Goal: Communication & Community: Answer question/provide support

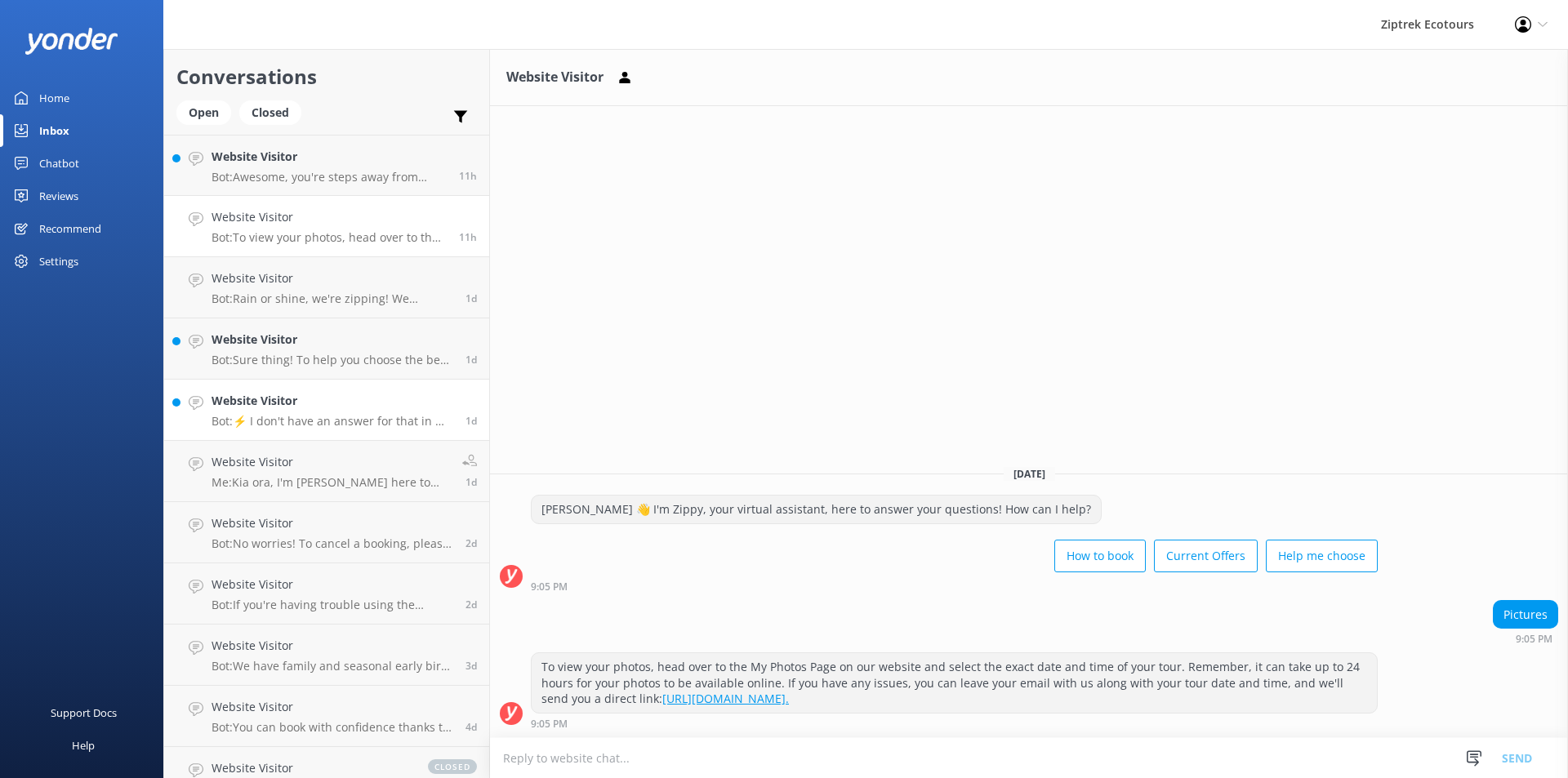
click at [306, 429] on link "Website Visitor Bot: ⚡ I don't have an answer for that in my knowledge base. Pl…" at bounding box center [326, 410] width 325 height 61
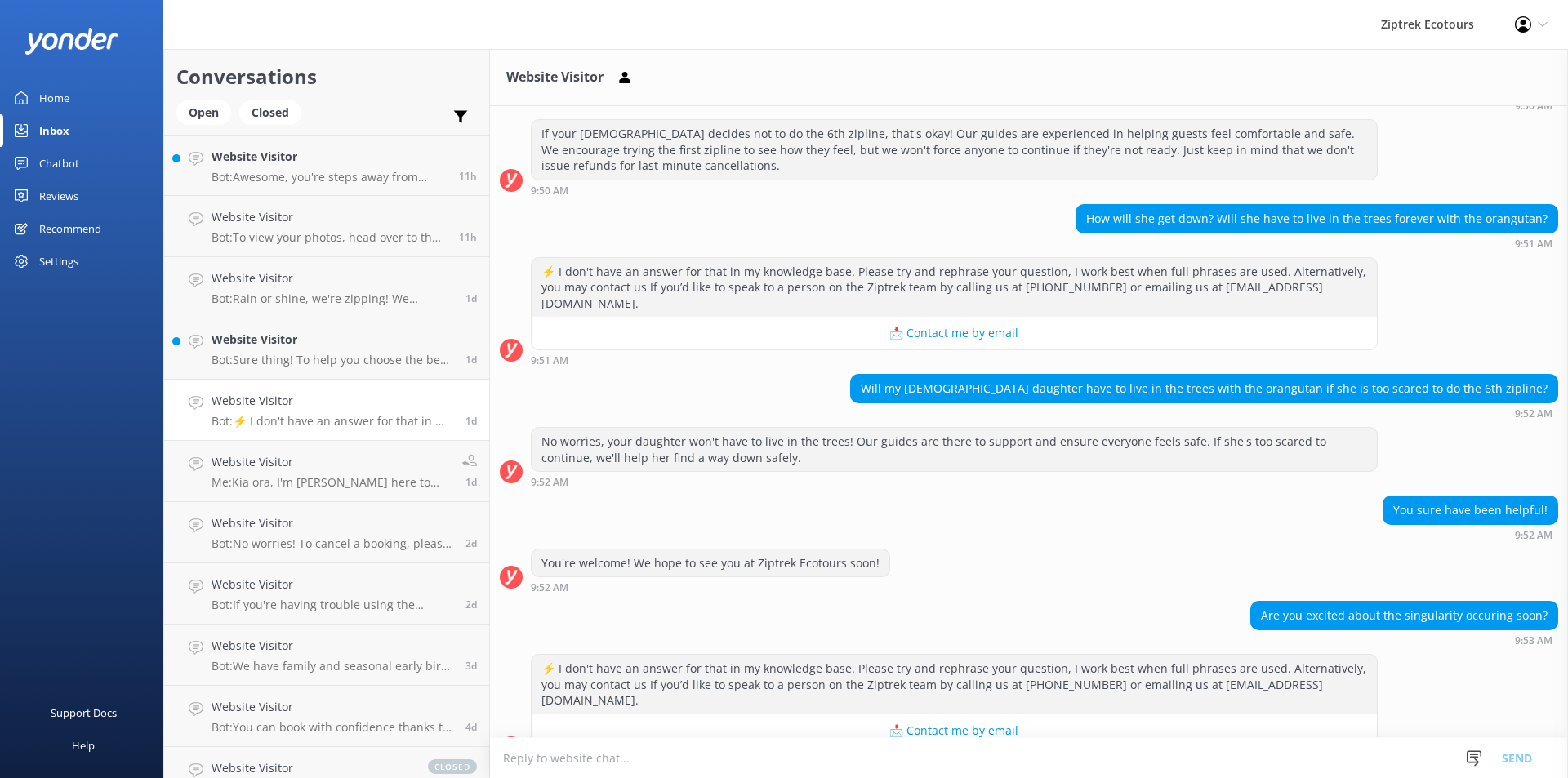
scroll to position [675, 0]
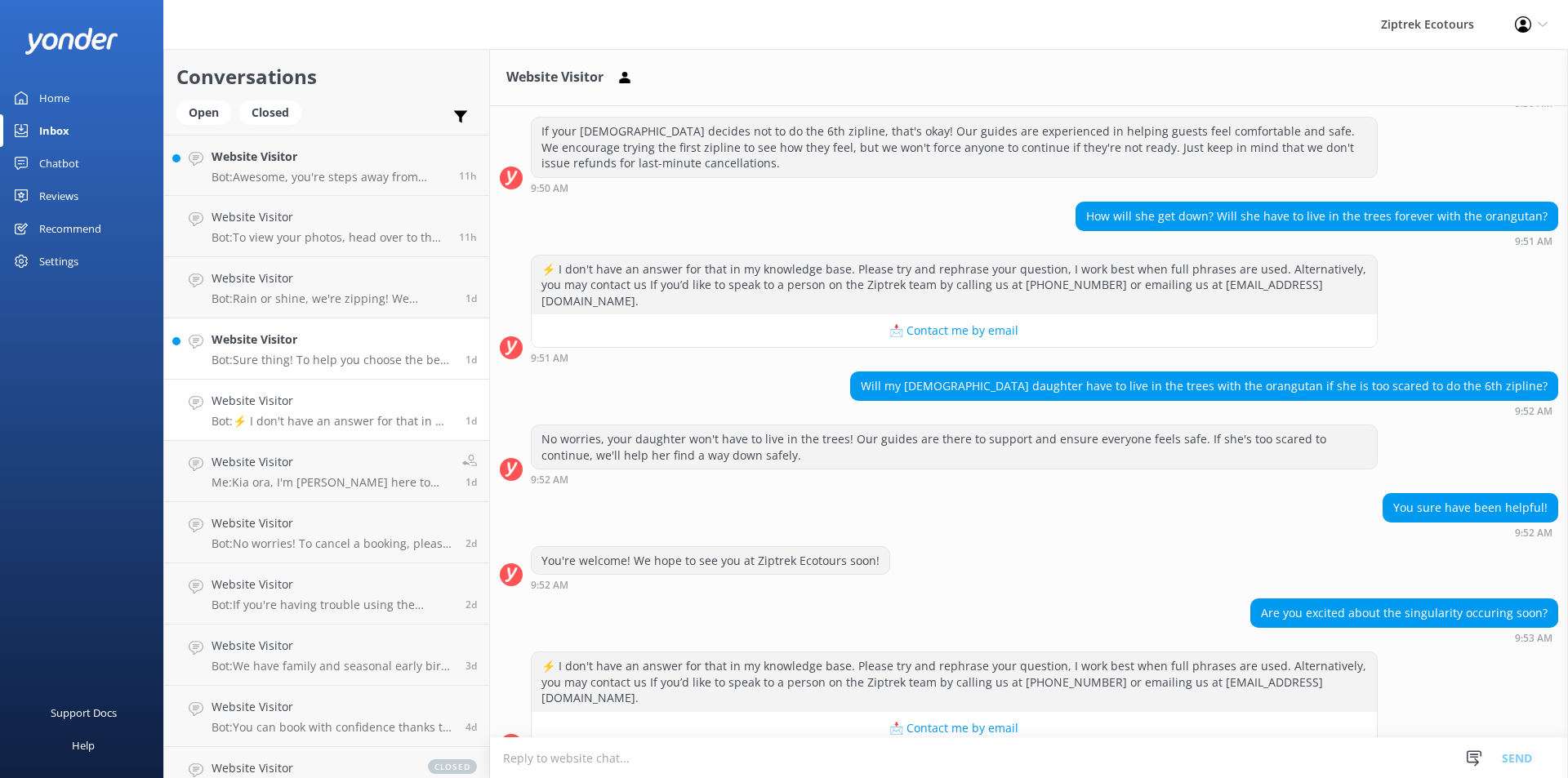
click at [349, 348] on h4 "Website Visitor" at bounding box center [332, 339] width 242 height 18
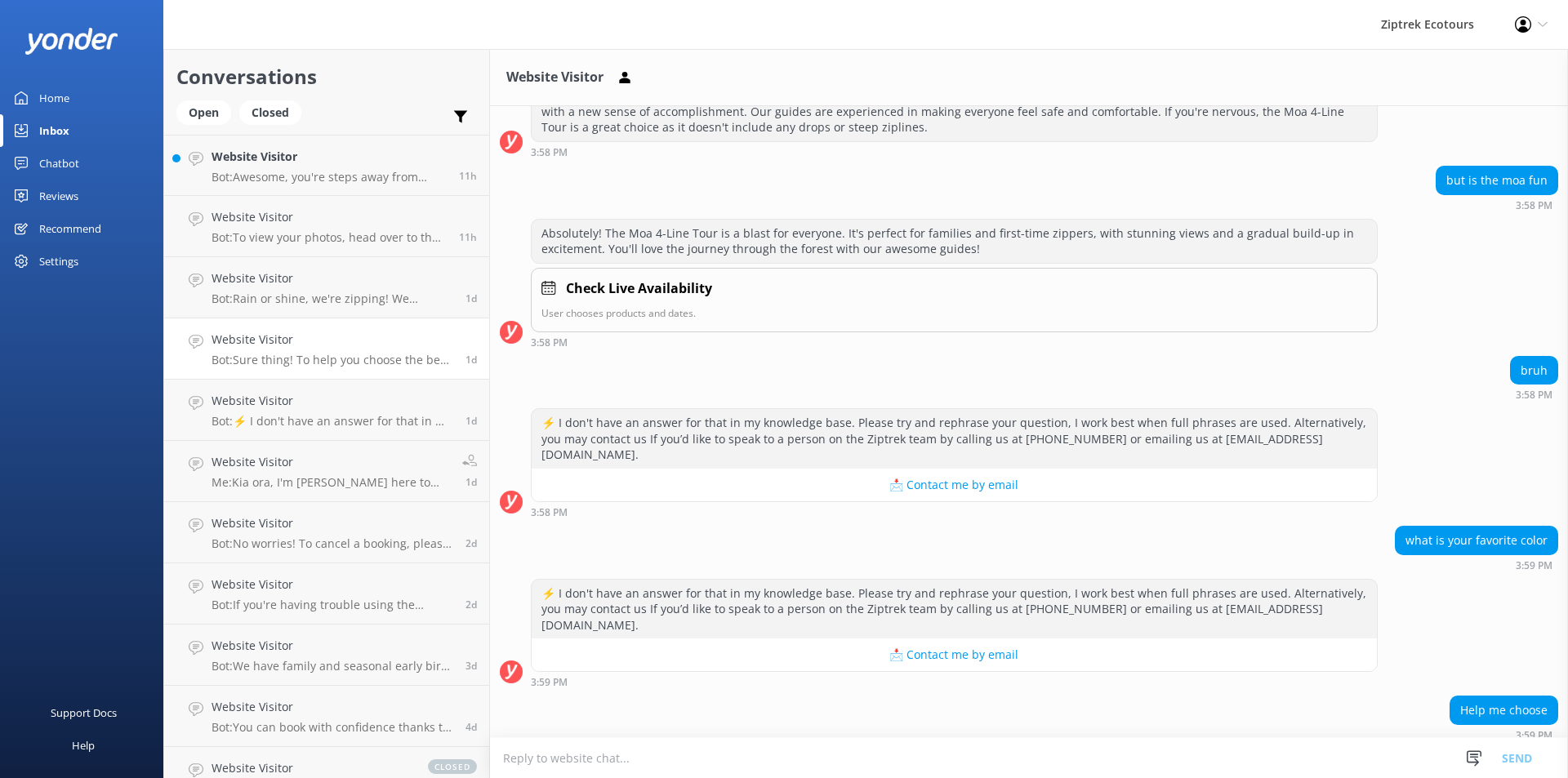
scroll to position [1025, 0]
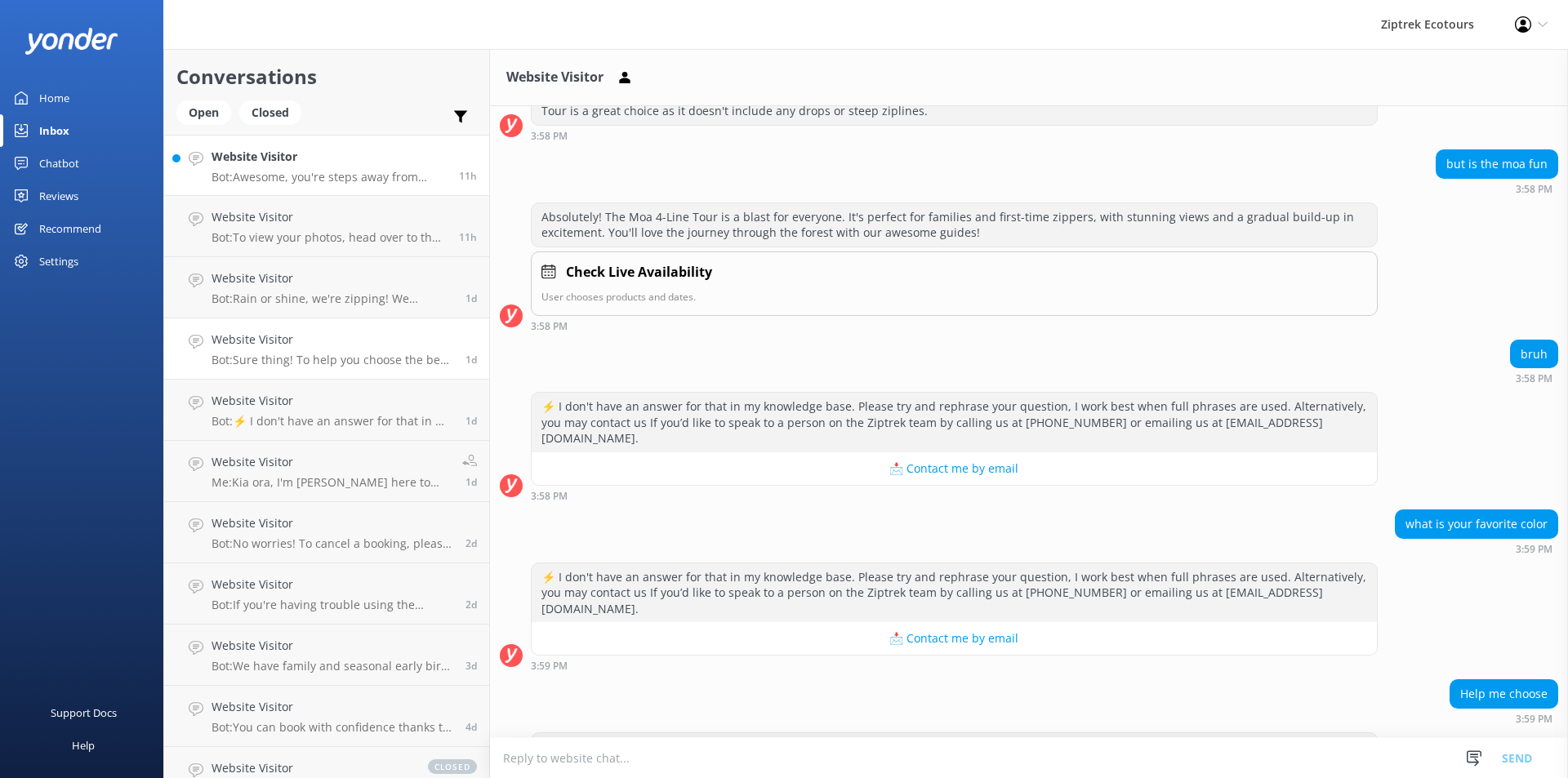
click at [328, 174] on p "Bot: Awesome, you're steps away from ziplining! It's easiest to book your zipli…" at bounding box center [329, 177] width 235 height 15
